Goal: Task Accomplishment & Management: Manage account settings

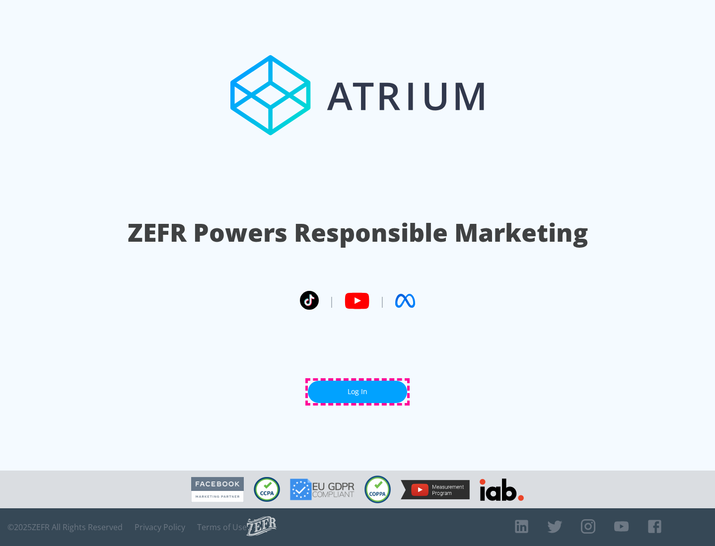
click at [357, 392] on link "Log In" at bounding box center [357, 392] width 99 height 22
